Goal: Find specific page/section: Find specific page/section

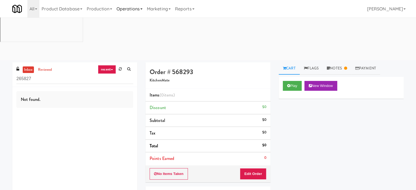
drag, startPoint x: 130, startPoint y: 10, endPoint x: 127, endPoint y: 15, distance: 5.6
click at [130, 10] on link "Operations" at bounding box center [129, 9] width 30 height 18
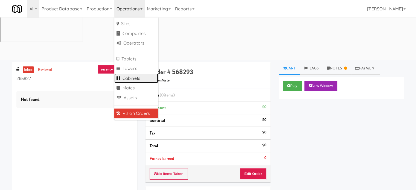
click at [133, 78] on link "Cabinets" at bounding box center [136, 79] width 44 height 10
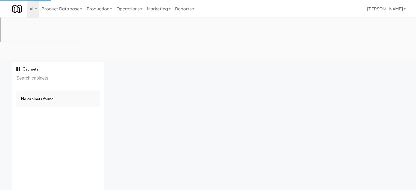
click at [64, 73] on input "text" at bounding box center [57, 78] width 83 height 10
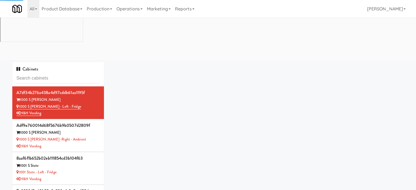
click at [65, 73] on input "text" at bounding box center [57, 78] width 83 height 10
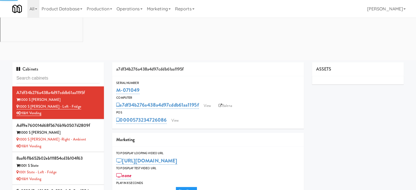
type input "3"
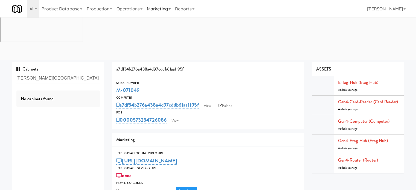
type input "[PERSON_NAME][GEOGRAPHIC_DATA] - [GEOGRAPHIC_DATA]"
click at [90, 73] on input "[PERSON_NAME][GEOGRAPHIC_DATA] - [GEOGRAPHIC_DATA]" at bounding box center [57, 78] width 83 height 10
